Goal: Communication & Community: Ask a question

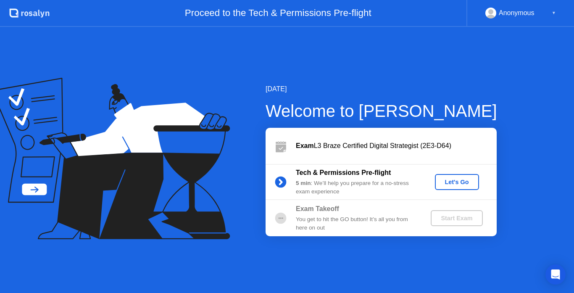
click at [453, 184] on div "Let's Go" at bounding box center [456, 182] width 37 height 7
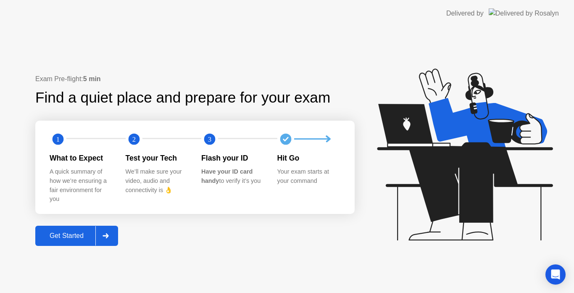
click at [64, 233] on div "Get Started" at bounding box center [67, 236] width 58 height 8
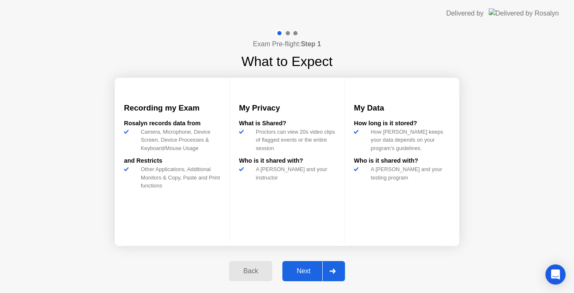
click at [304, 269] on div "Next" at bounding box center [303, 271] width 37 height 8
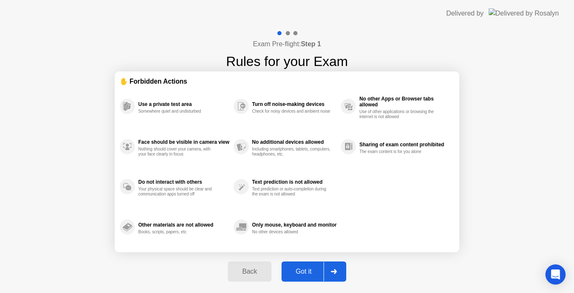
click at [304, 270] on div "Got it" at bounding box center [304, 272] width 40 height 8
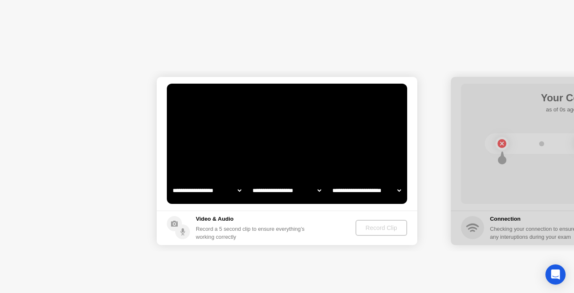
select select "**********"
select select "*******"
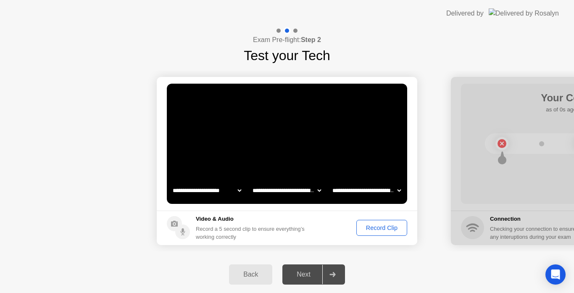
click at [373, 225] on div "Record Clip" at bounding box center [381, 227] width 45 height 7
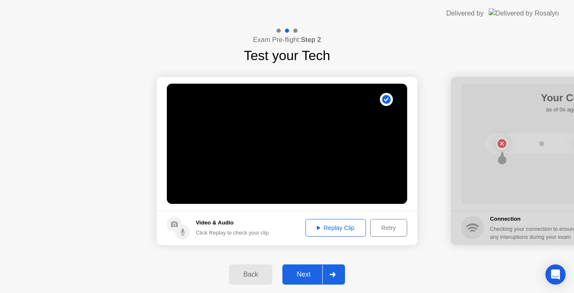
click at [298, 278] on div "Next" at bounding box center [303, 275] width 37 height 8
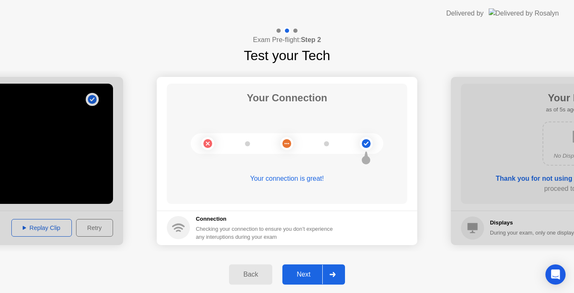
click at [306, 273] on div "Next" at bounding box center [303, 275] width 37 height 8
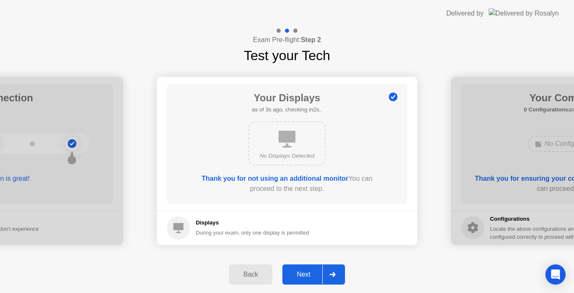
click at [303, 277] on div "Next" at bounding box center [303, 275] width 37 height 8
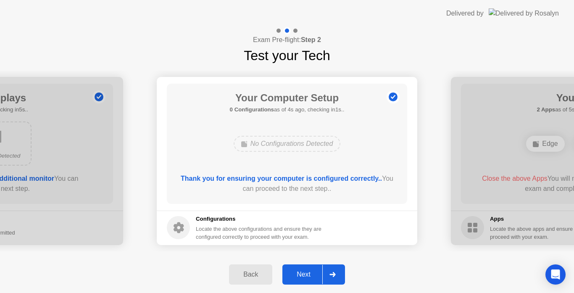
click at [303, 277] on div "Next" at bounding box center [303, 275] width 37 height 8
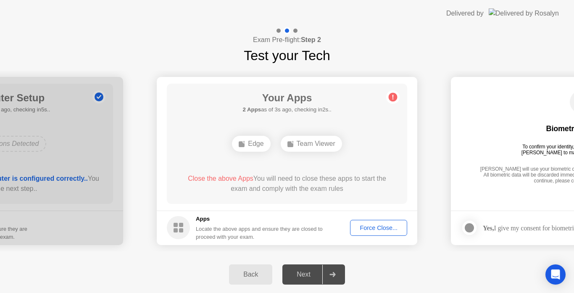
click at [364, 224] on div "Force Close..." at bounding box center [378, 227] width 51 height 7
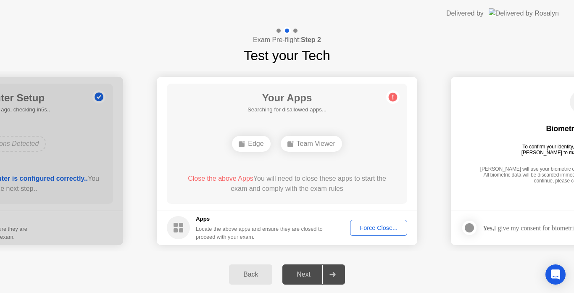
click at [366, 224] on div "Force Close..." at bounding box center [378, 227] width 51 height 7
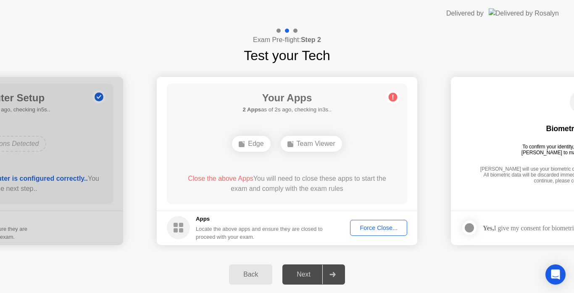
click at [304, 275] on div "Next" at bounding box center [303, 275] width 37 height 8
click at [311, 277] on div "Next" at bounding box center [303, 275] width 37 height 8
click at [304, 275] on div "Next" at bounding box center [303, 275] width 37 height 8
click at [394, 95] on circle at bounding box center [393, 96] width 9 height 9
click at [382, 231] on div "Force Close..." at bounding box center [378, 227] width 51 height 7
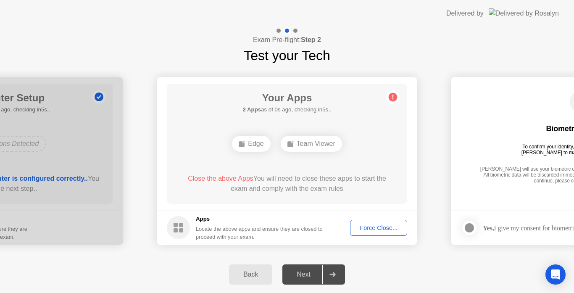
click at [374, 224] on div "Force Close..." at bounding box center [378, 227] width 51 height 7
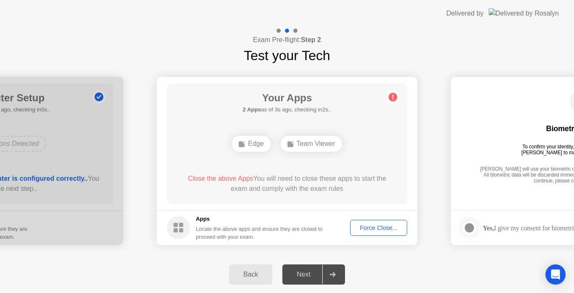
click at [377, 229] on div "Force Close..." at bounding box center [378, 227] width 51 height 7
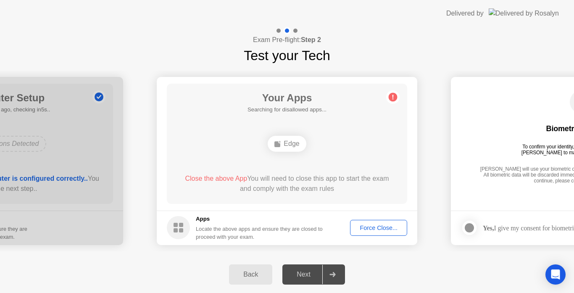
click at [360, 228] on div "Force Close..." at bounding box center [378, 227] width 51 height 7
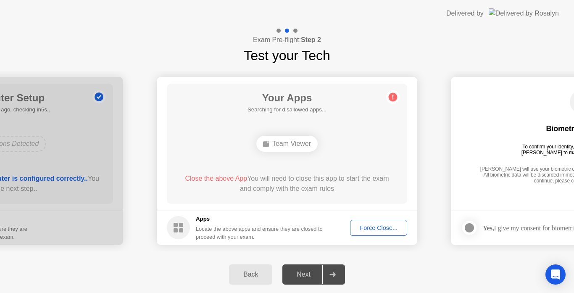
click at [311, 278] on div "Next" at bounding box center [303, 275] width 37 height 8
click at [338, 172] on div "Your Apps 1 App as of 2s ago, checking in3s.. Team Viewer Close the above App Y…" at bounding box center [287, 144] width 240 height 120
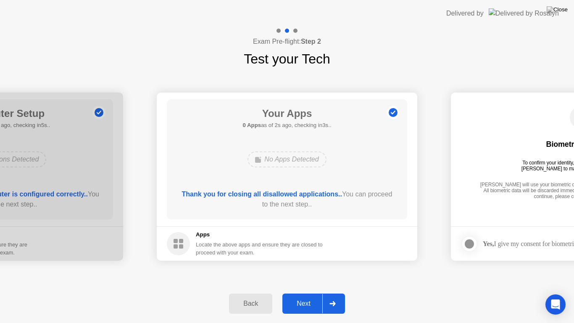
click at [311, 292] on div "Next" at bounding box center [303, 304] width 37 height 8
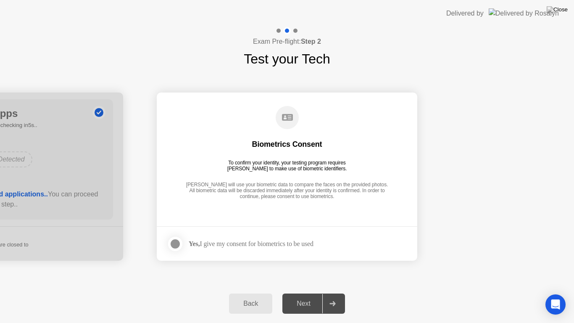
click at [176, 243] on div at bounding box center [175, 244] width 10 height 10
click at [307, 292] on div "Next" at bounding box center [303, 304] width 37 height 8
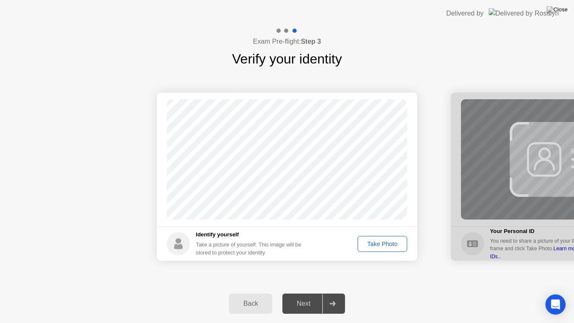
click at [384, 242] on div "Take Photo" at bounding box center [383, 243] width 44 height 7
click at [395, 247] on div "Retake" at bounding box center [388, 243] width 33 height 7
click at [395, 246] on div "Take Photo" at bounding box center [383, 243] width 44 height 7
click at [314, 292] on div "Next" at bounding box center [303, 304] width 37 height 8
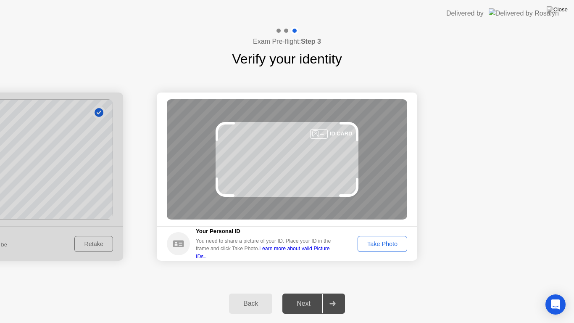
click at [385, 243] on div "Take Photo" at bounding box center [383, 243] width 44 height 7
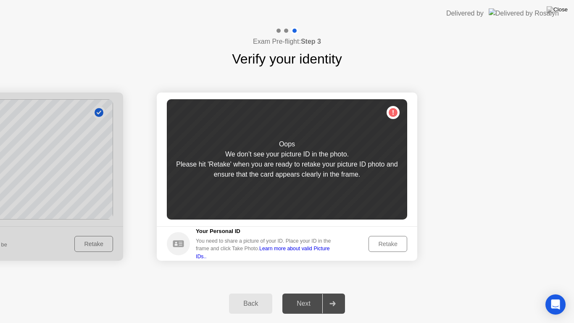
click at [388, 241] on div "Retake" at bounding box center [388, 243] width 33 height 7
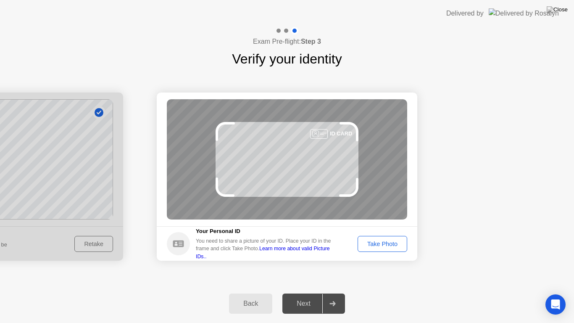
click at [389, 247] on div "Take Photo" at bounding box center [383, 243] width 44 height 7
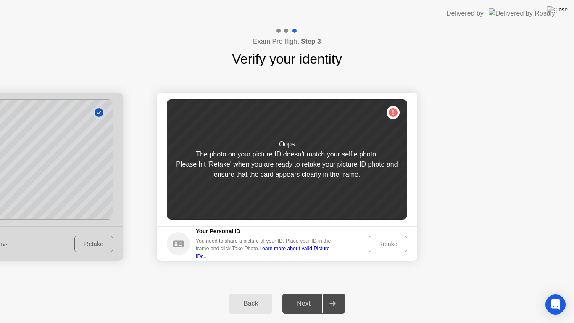
click at [389, 247] on div "Retake" at bounding box center [388, 243] width 33 height 7
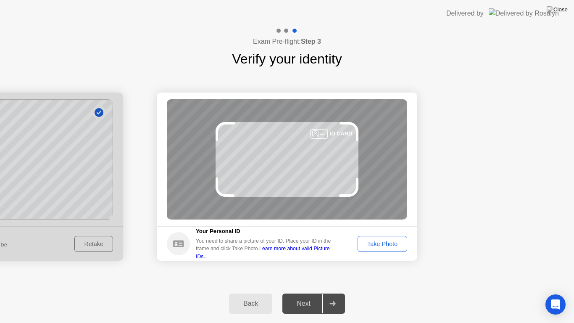
click at [386, 240] on div "Take Photo" at bounding box center [383, 243] width 44 height 7
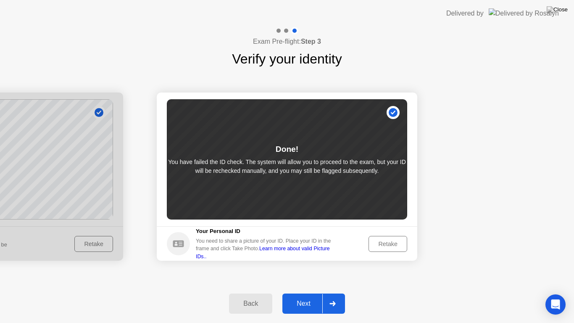
click at [304, 292] on div "Next" at bounding box center [303, 304] width 37 height 8
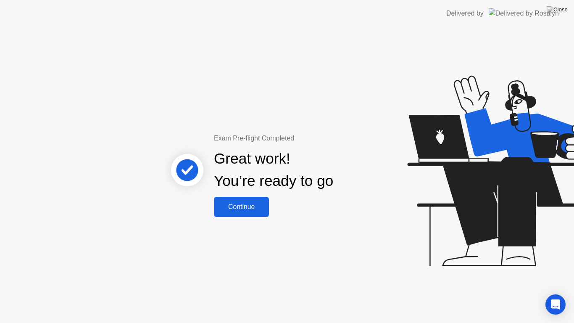
click at [243, 206] on div "Continue" at bounding box center [241, 207] width 50 height 8
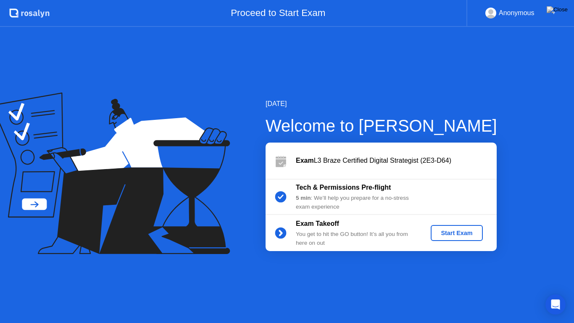
click at [450, 232] on div "Start Exam" at bounding box center [456, 232] width 45 height 7
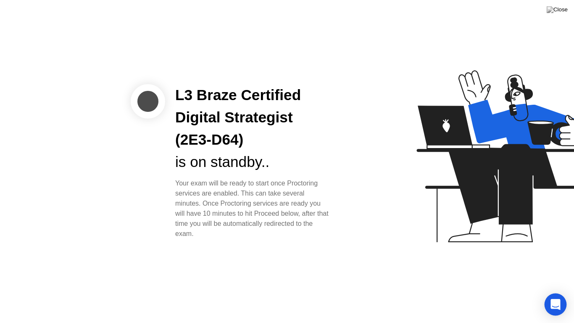
click at [556, 292] on icon "Open Intercom Messenger" at bounding box center [556, 304] width 10 height 11
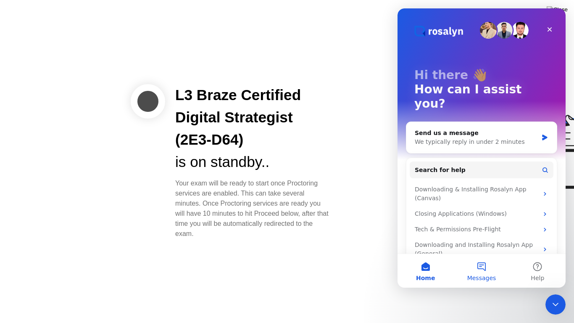
click at [482, 271] on button "Messages" at bounding box center [481, 271] width 56 height 34
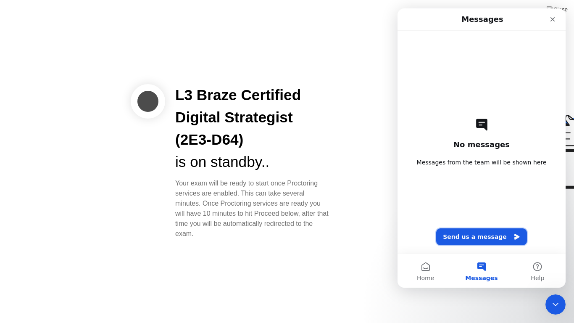
click at [470, 239] on button "Send us a message" at bounding box center [481, 236] width 91 height 17
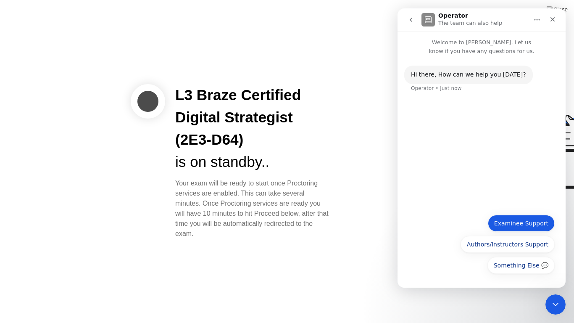
click at [513, 226] on button "Examinee Support" at bounding box center [521, 223] width 67 height 17
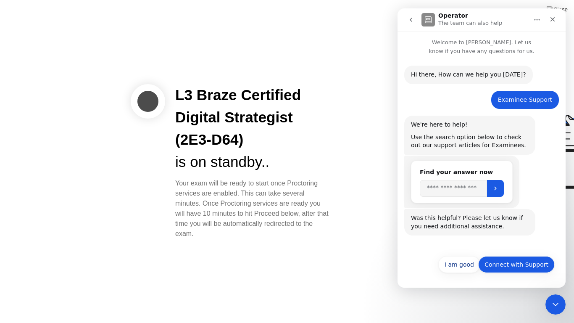
click at [504, 267] on button "Connect with Support" at bounding box center [516, 264] width 76 height 17
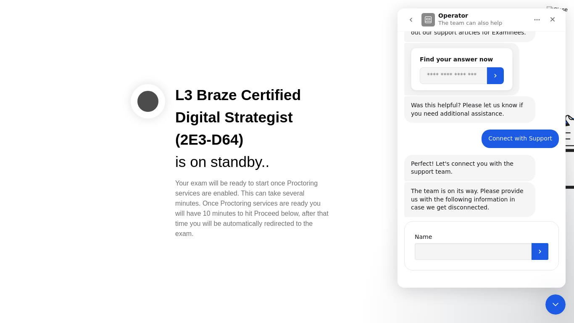
scroll to position [118, 0]
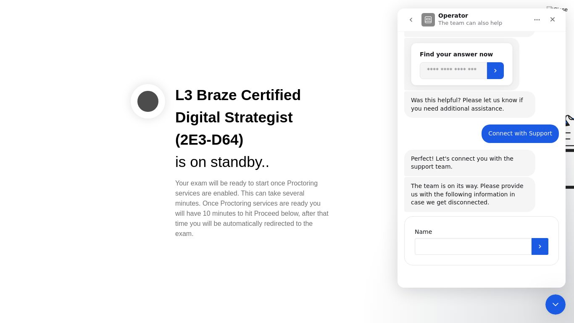
click at [465, 248] on input "Name" at bounding box center [473, 246] width 117 height 17
type input "**********"
click at [540, 246] on icon "Submit" at bounding box center [540, 246] width 7 height 7
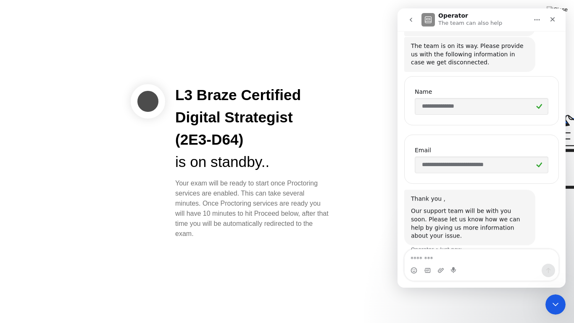
scroll to position [263, 0]
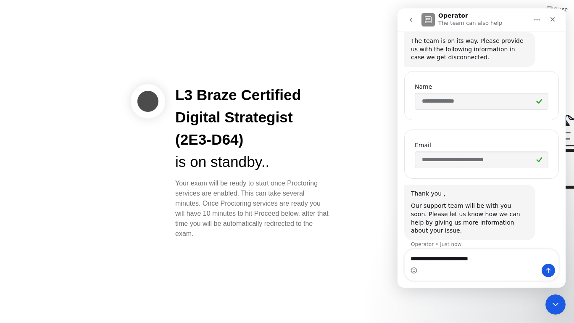
type textarea "**********"
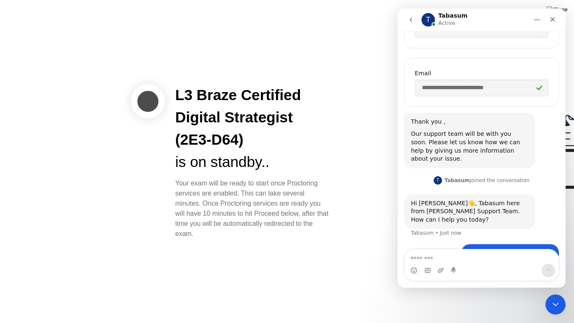
scroll to position [348, 0]
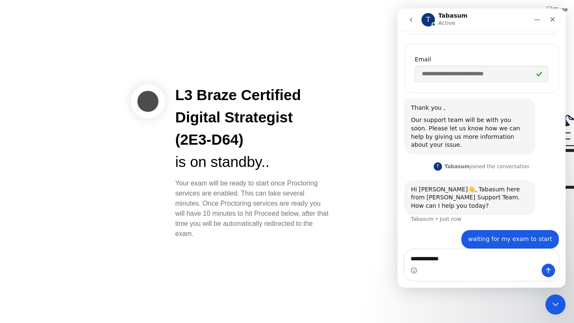
type textarea "**********"
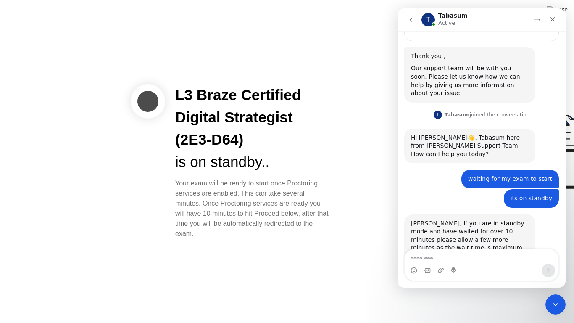
scroll to position [455, 0]
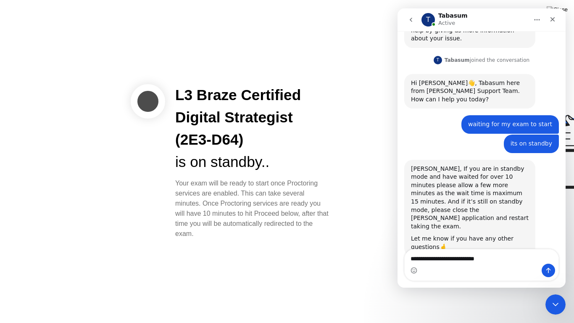
type textarea "**********"
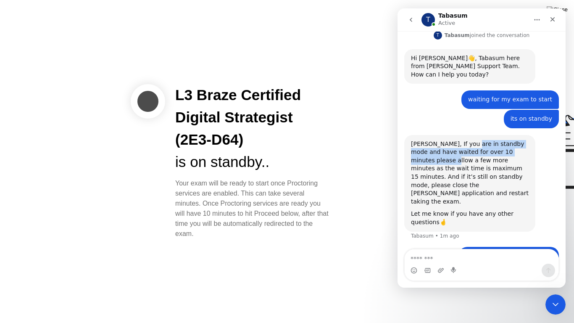
drag, startPoint x: 467, startPoint y: 137, endPoint x: 537, endPoint y: 145, distance: 70.2
click at [537, 145] on div "[PERSON_NAME], If you are in standby mode and have waited for over 10 minutes p…" at bounding box center [481, 191] width 155 height 112
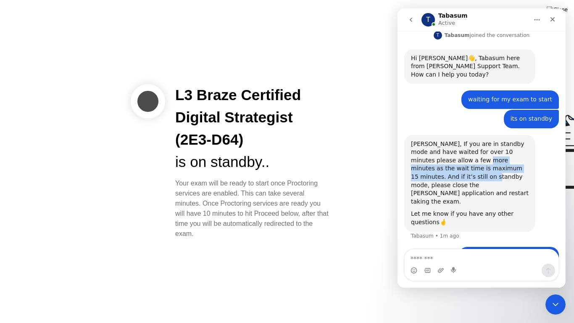
drag, startPoint x: 437, startPoint y: 154, endPoint x: 524, endPoint y: 157, distance: 86.6
click at [524, 157] on div "[PERSON_NAME], If you are in standby mode and have waited for over 10 minutes p…" at bounding box center [470, 173] width 118 height 66
click at [444, 166] on div "[PERSON_NAME], If you are in standby mode and have waited for over 10 minutes p…" at bounding box center [470, 173] width 118 height 66
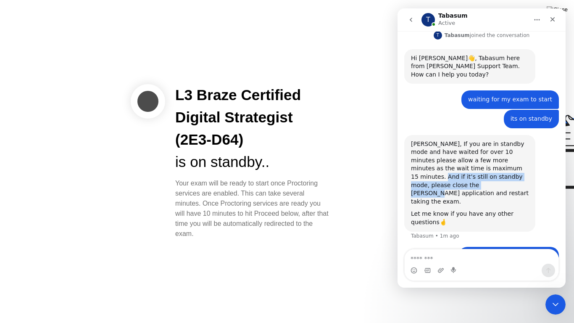
drag, startPoint x: 466, startPoint y: 164, endPoint x: 519, endPoint y: 167, distance: 53.5
click at [519, 167] on div "[PERSON_NAME], If you are in standby mode and have waited for over 10 minutes p…" at bounding box center [470, 173] width 118 height 66
click at [412, 23] on icon "go back" at bounding box center [411, 19] width 7 height 7
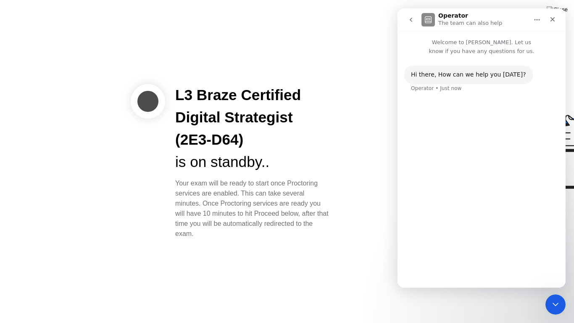
scroll to position [0, 0]
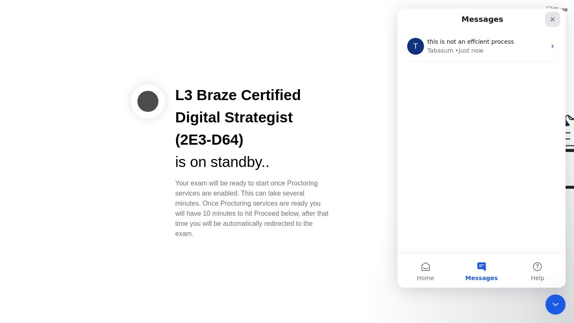
click at [555, 18] on icon "Close" at bounding box center [552, 19] width 7 height 7
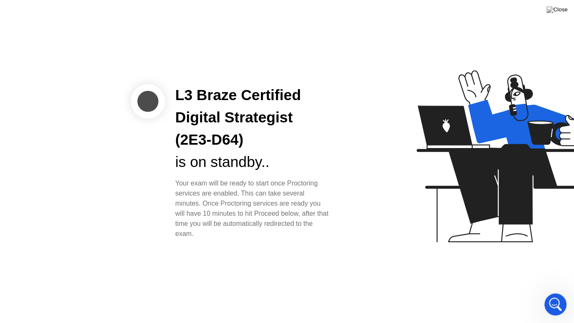
click at [556, 292] on icon "Open Intercom Messenger" at bounding box center [555, 303] width 14 height 14
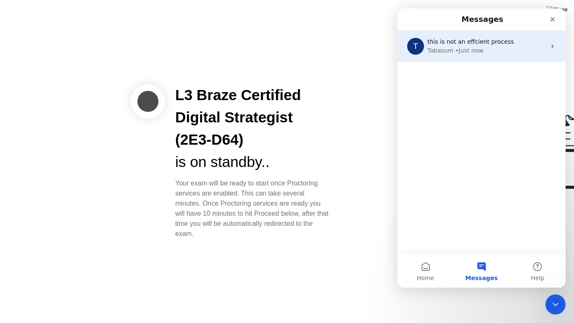
click at [488, 43] on span "this is not an effcient process" at bounding box center [470, 41] width 87 height 7
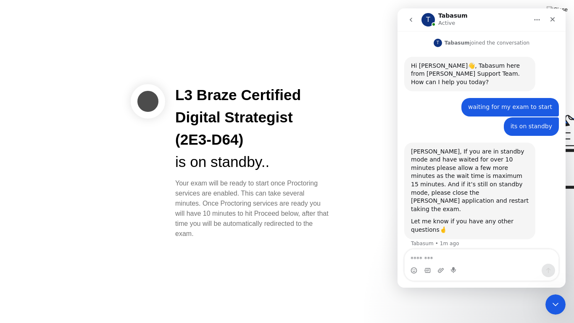
scroll to position [480, 0]
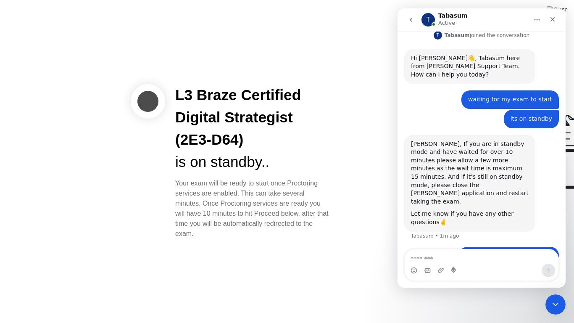
click at [457, 261] on textarea "Message…" at bounding box center [482, 256] width 154 height 14
type textarea "**********"
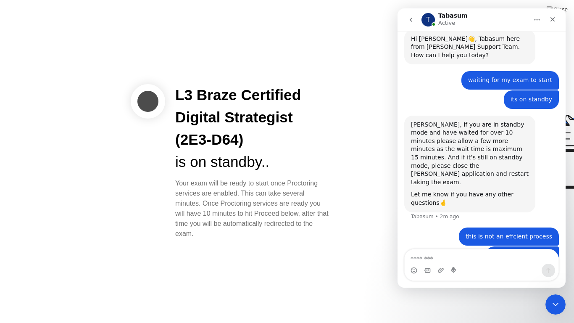
type textarea "*"
click at [414, 227] on div "this is not an effcient process [PERSON_NAME] • 3m ago" at bounding box center [481, 236] width 155 height 19
click at [431, 256] on textarea "Message…" at bounding box center [482, 256] width 154 height 14
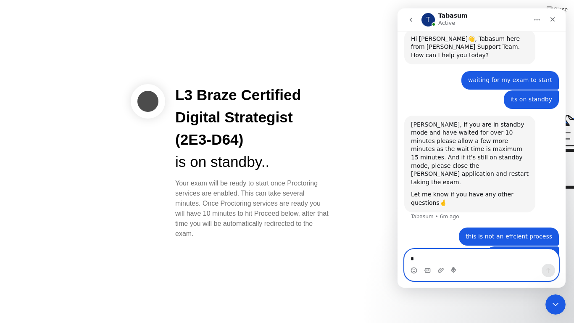
type textarea "**"
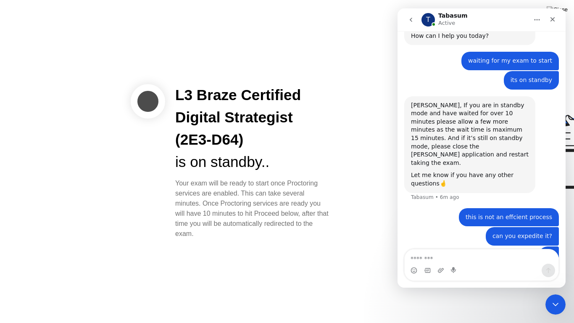
click at [442, 246] on div "?? [PERSON_NAME] • Just now" at bounding box center [481, 260] width 155 height 29
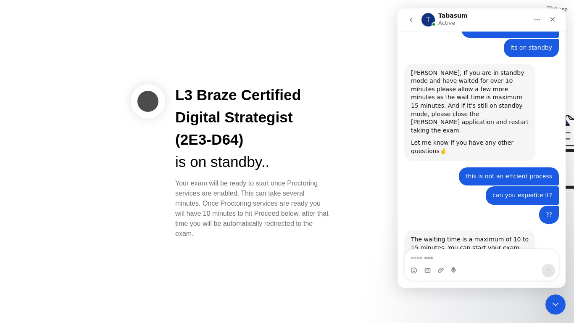
scroll to position [559, 0]
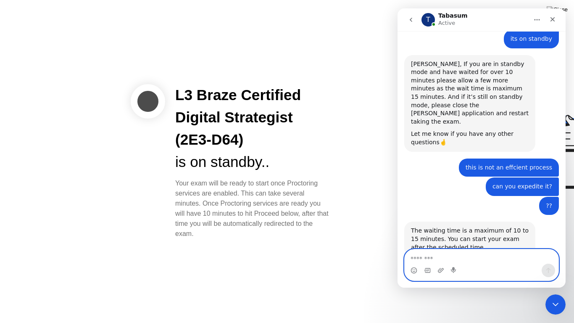
click at [505, 255] on textarea "Message…" at bounding box center [482, 256] width 154 height 14
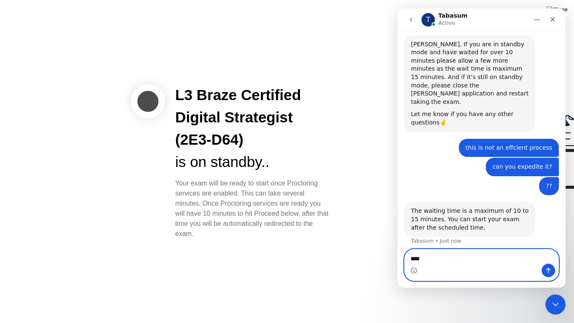
scroll to position [592, 0]
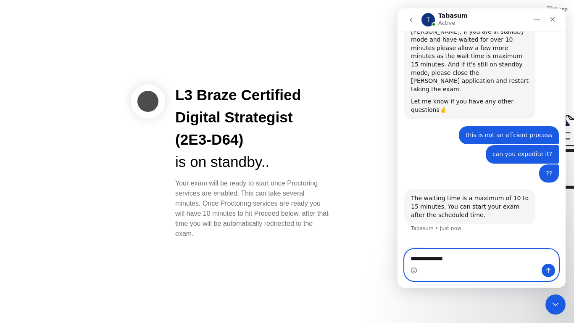
type textarea "**********"
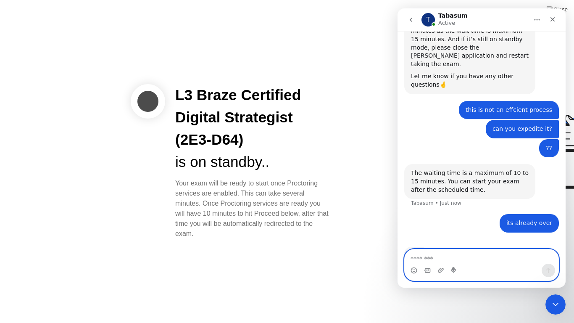
type textarea "*"
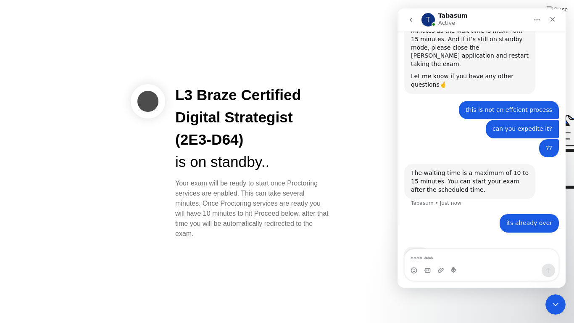
click at [497, 242] on div "Typing" at bounding box center [481, 258] width 155 height 32
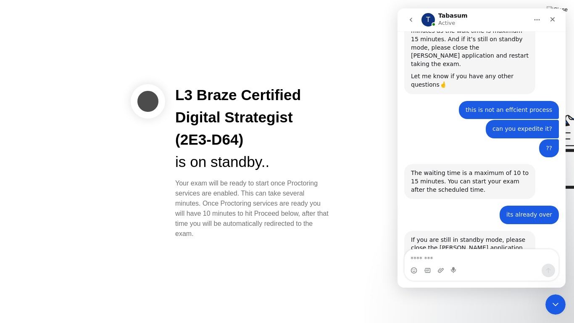
scroll to position [626, 0]
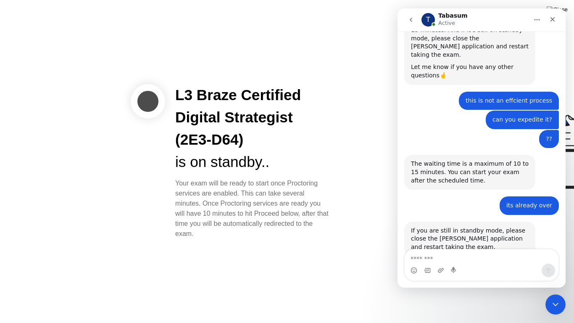
click at [504, 267] on div "Intercom messenger" at bounding box center [482, 269] width 154 height 13
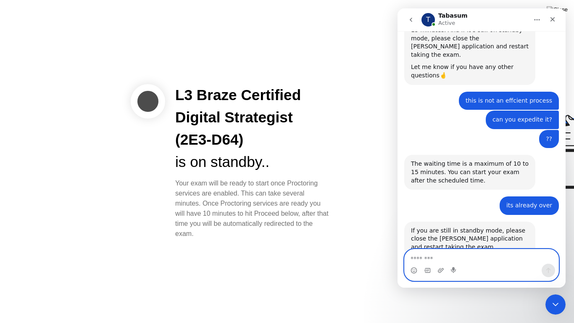
click at [499, 251] on textarea "Message…" at bounding box center [482, 256] width 154 height 14
type textarea "**********"
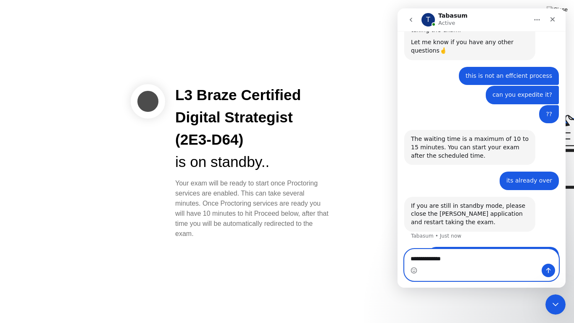
scroll to position [651, 0]
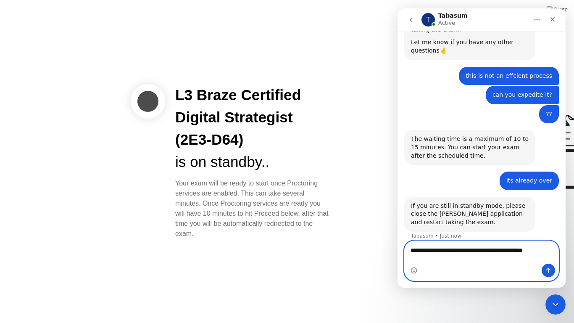
type textarea "**********"
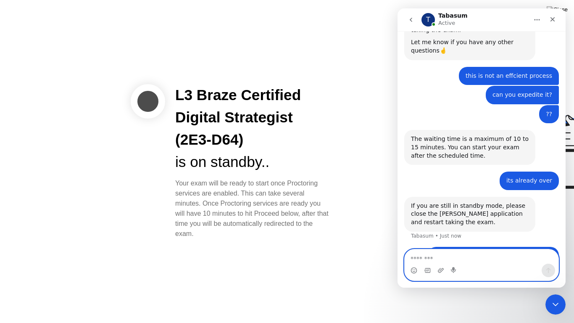
scroll to position [679, 0]
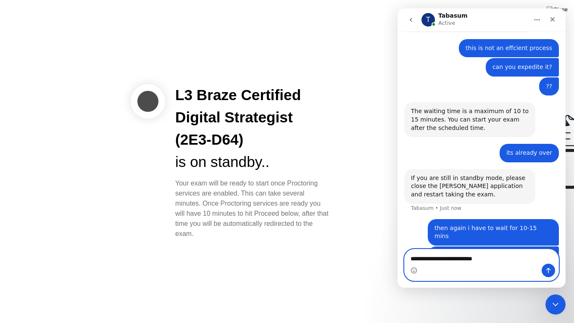
type textarea "**********"
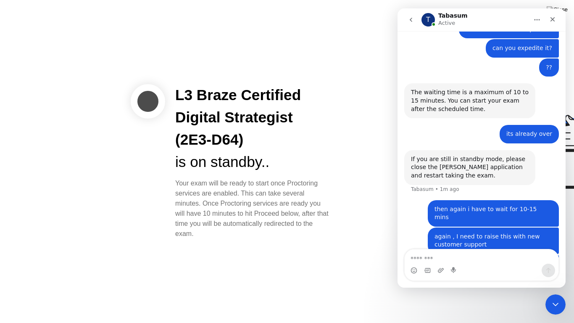
click at [426, 255] on div "why dont you assign [PERSON_NAME] • Just now" at bounding box center [481, 269] width 155 height 29
click at [411, 23] on button "go back" at bounding box center [411, 20] width 16 height 16
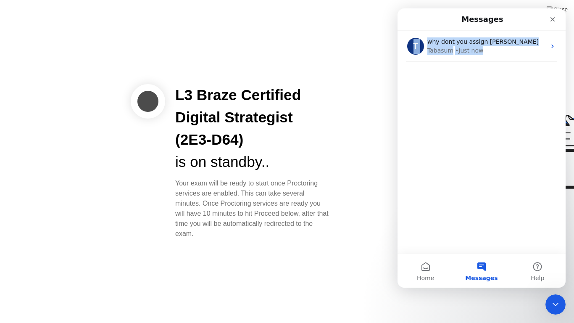
drag, startPoint x: 526, startPoint y: 18, endPoint x: 499, endPoint y: 98, distance: 84.9
click at [502, 101] on div "Messages T why dont you assign [PERSON_NAME] • Just now" at bounding box center [482, 130] width 168 height 245
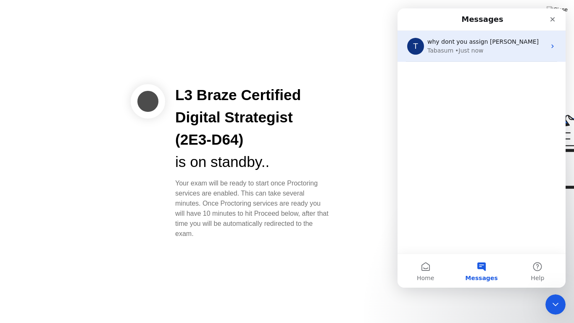
click at [546, 46] on div "T why dont you assign [PERSON_NAME] • Just now" at bounding box center [482, 46] width 168 height 31
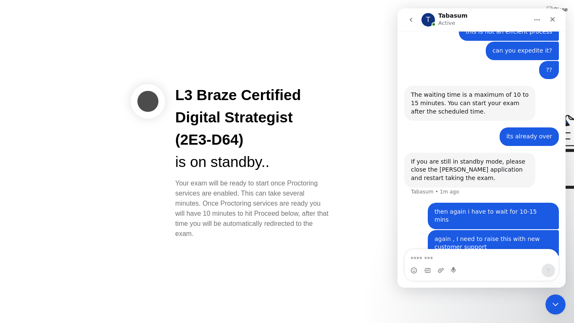
scroll to position [698, 0]
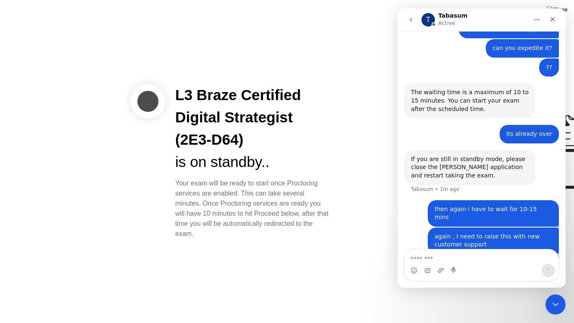
click at [338, 88] on div "L3 Braze Certified Digital Strategist (2E3-D64) is on standby.. Your exam will …" at bounding box center [253, 161] width 176 height 154
click at [408, 19] on icon "go back" at bounding box center [411, 19] width 7 height 7
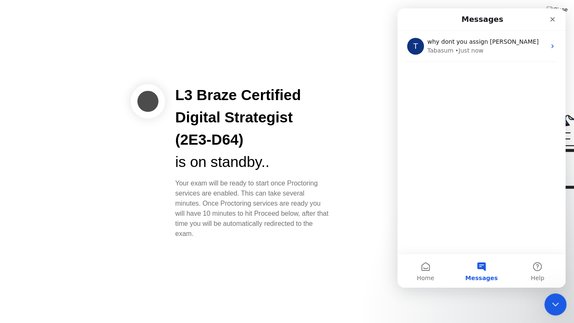
click at [556, 292] on icon "Close Intercom Messenger" at bounding box center [554, 303] width 10 height 10
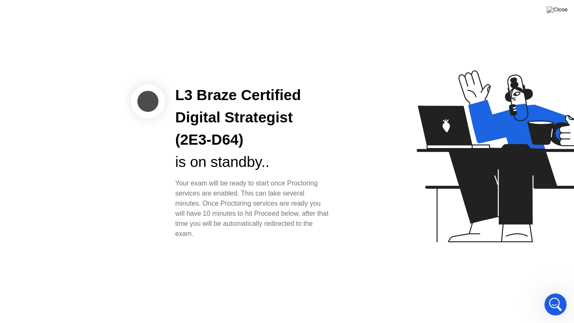
click at [551, 292] on icon "Open Intercom Messenger" at bounding box center [555, 303] width 14 height 14
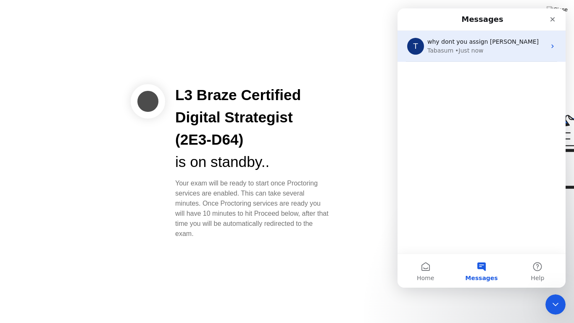
click at [517, 50] on div "Tabasum • Just now" at bounding box center [486, 50] width 119 height 9
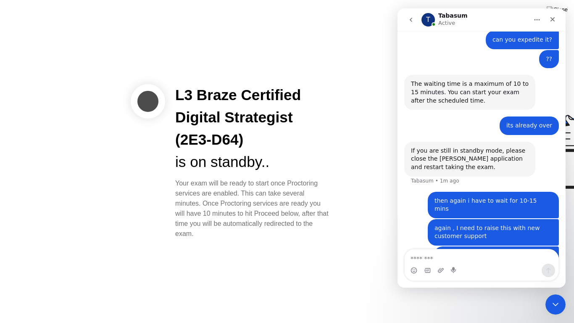
scroll to position [730, 0]
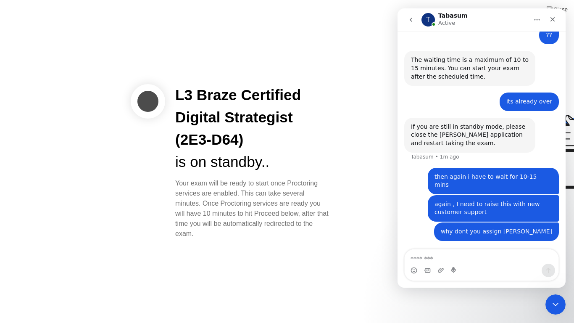
click at [362, 181] on div at bounding box center [463, 162] width 217 height 218
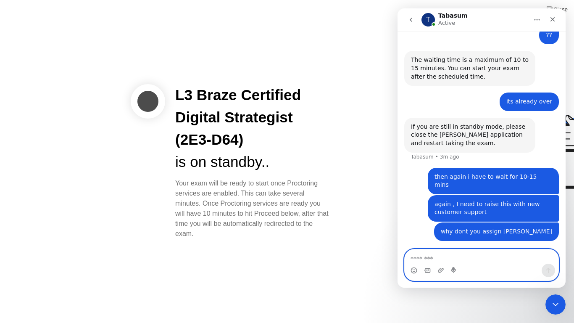
click at [475, 257] on textarea "Message…" at bounding box center [482, 256] width 154 height 14
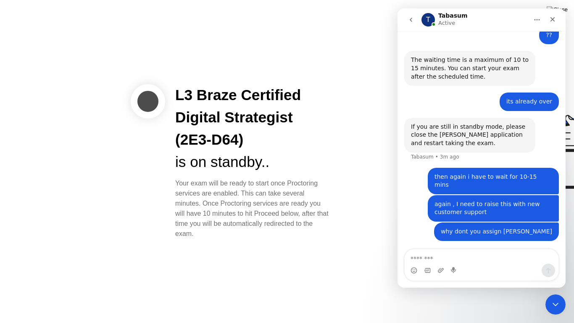
click at [478, 251] on div "Typing" at bounding box center [481, 267] width 155 height 32
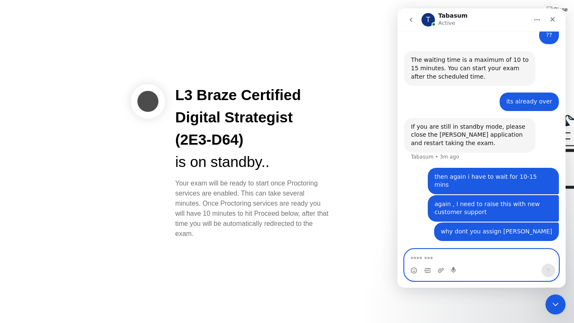
click at [482, 258] on textarea "Message…" at bounding box center [482, 256] width 154 height 14
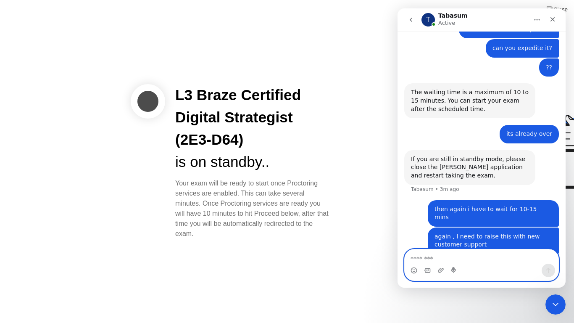
click at [434, 263] on textarea "Message…" at bounding box center [482, 256] width 154 height 14
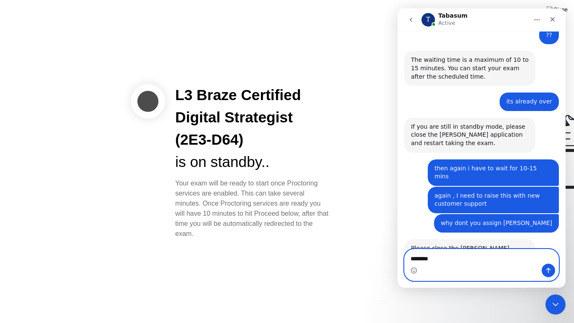
scroll to position [731, 0]
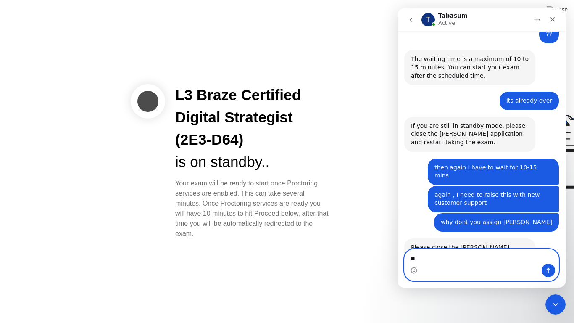
type textarea "*"
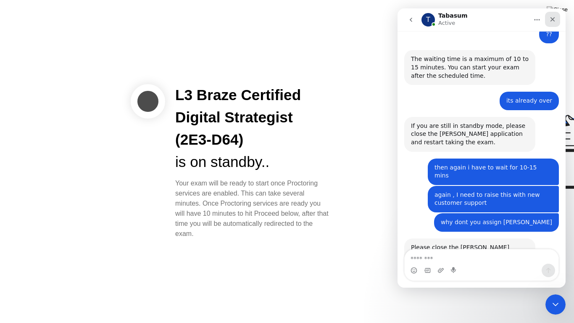
click at [553, 18] on icon "Close" at bounding box center [552, 19] width 7 height 7
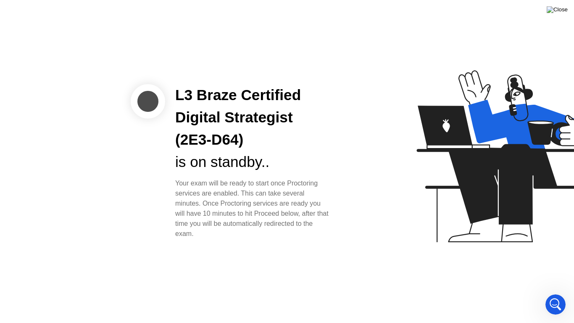
click at [566, 11] on img at bounding box center [557, 9] width 21 height 7
